Goal: Check status

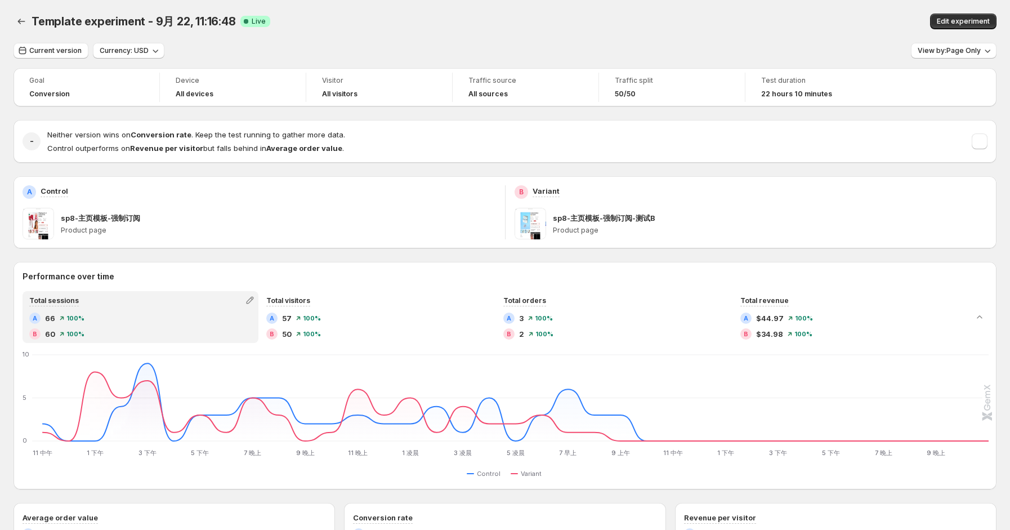
click at [676, 39] on div "Template experiment - 9月 22, 11:16:48 Live Edit experiment" at bounding box center [505, 21] width 983 height 43
click at [656, 38] on div "Template experiment - [DATE] 11:16:48 Live Edit experiment" at bounding box center [505, 21] width 983 height 43
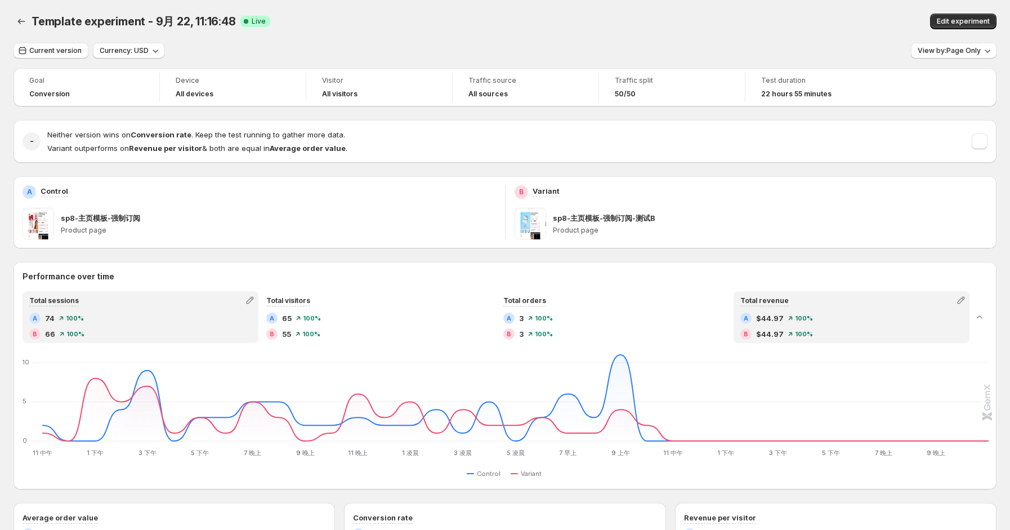
click at [773, 327] on div "A $44.97 100 % B $44.97 100 %" at bounding box center [852, 326] width 222 height 27
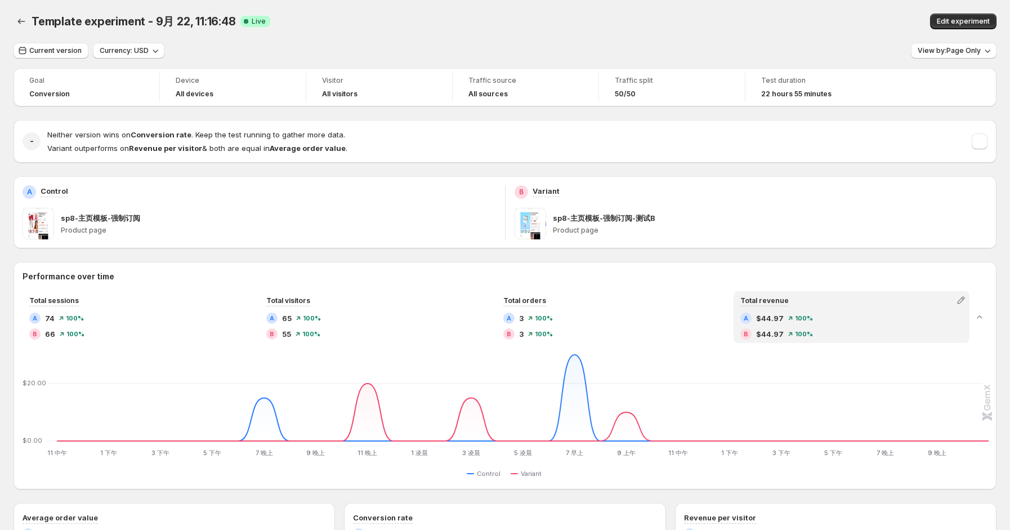
click at [978, 146] on div "Neither version wins on Conversion rate . Keep the test running to gather more …" at bounding box center [517, 141] width 941 height 25
click at [985, 147] on button "button" at bounding box center [980, 141] width 16 height 16
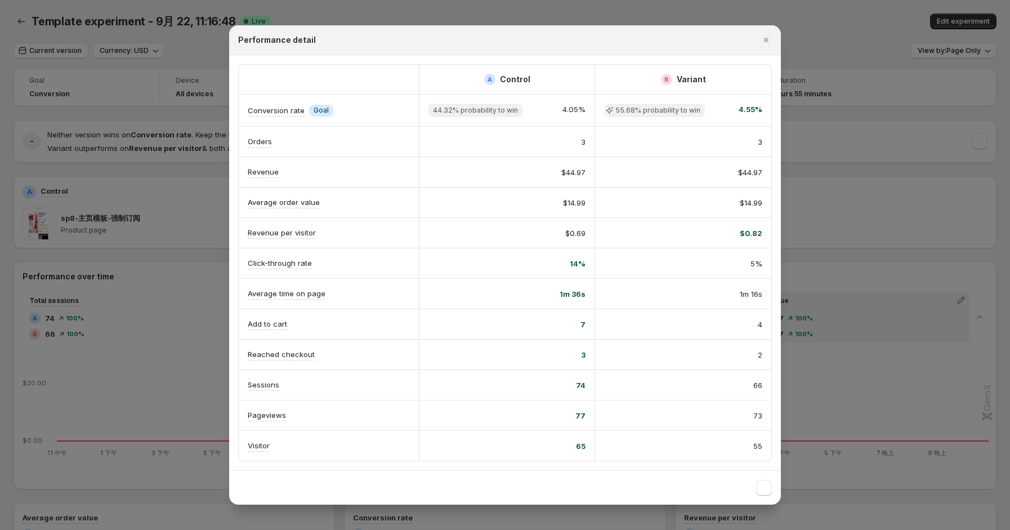
click at [858, 167] on div at bounding box center [505, 265] width 1010 height 530
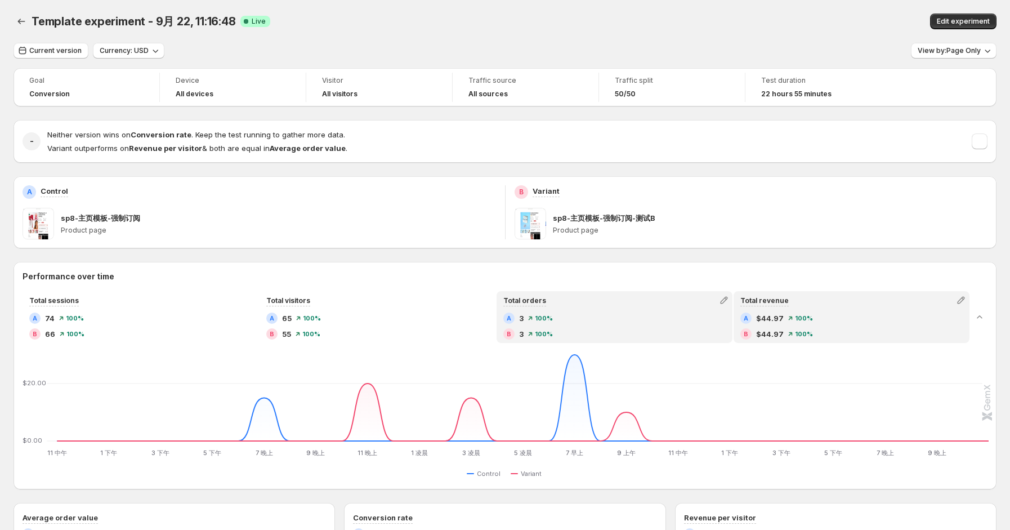
scroll to position [300, 0]
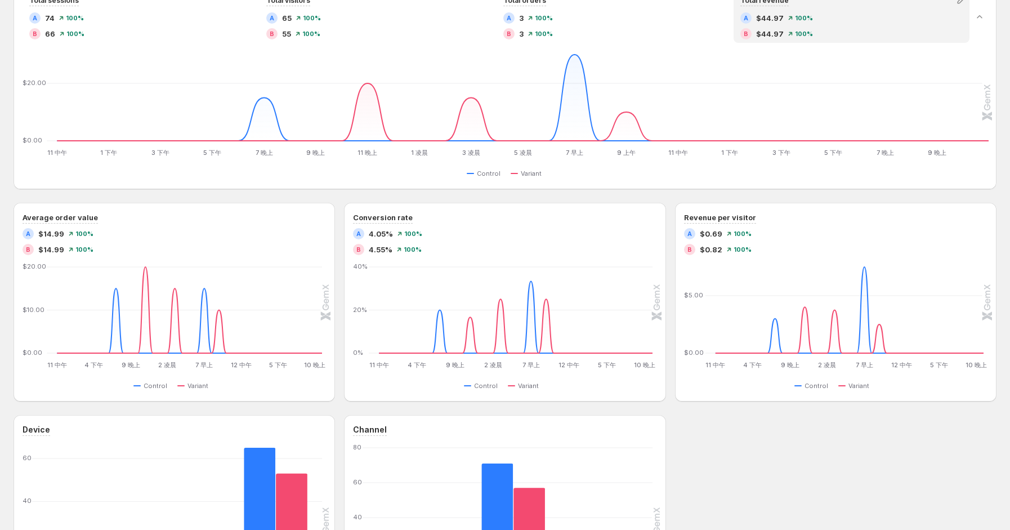
click at [743, 440] on div "Device Desktop Desktop Tablet Tablet Mobile Mobile [PHONE_NUMBER] Control Varia…" at bounding box center [505, 525] width 983 height 221
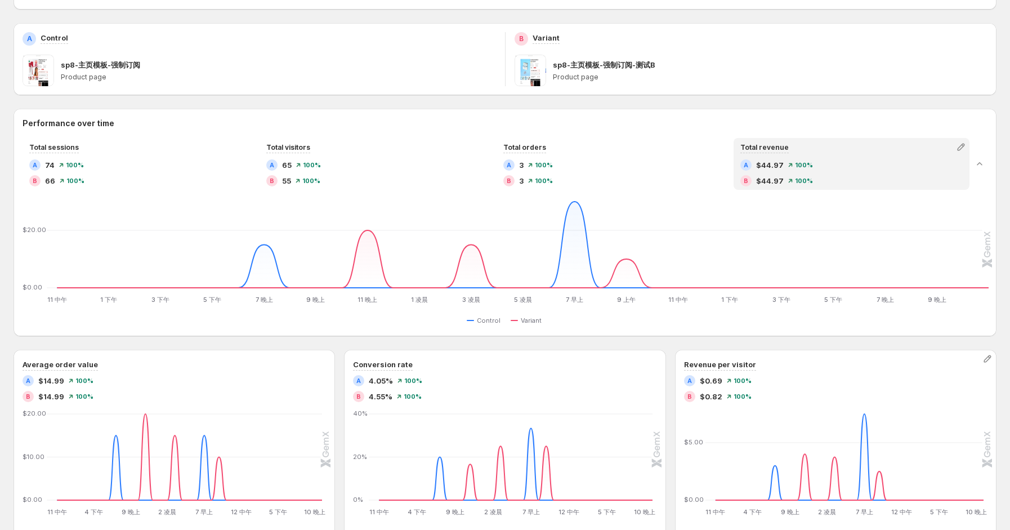
scroll to position [150, 0]
